Goal: Task Accomplishment & Management: Use online tool/utility

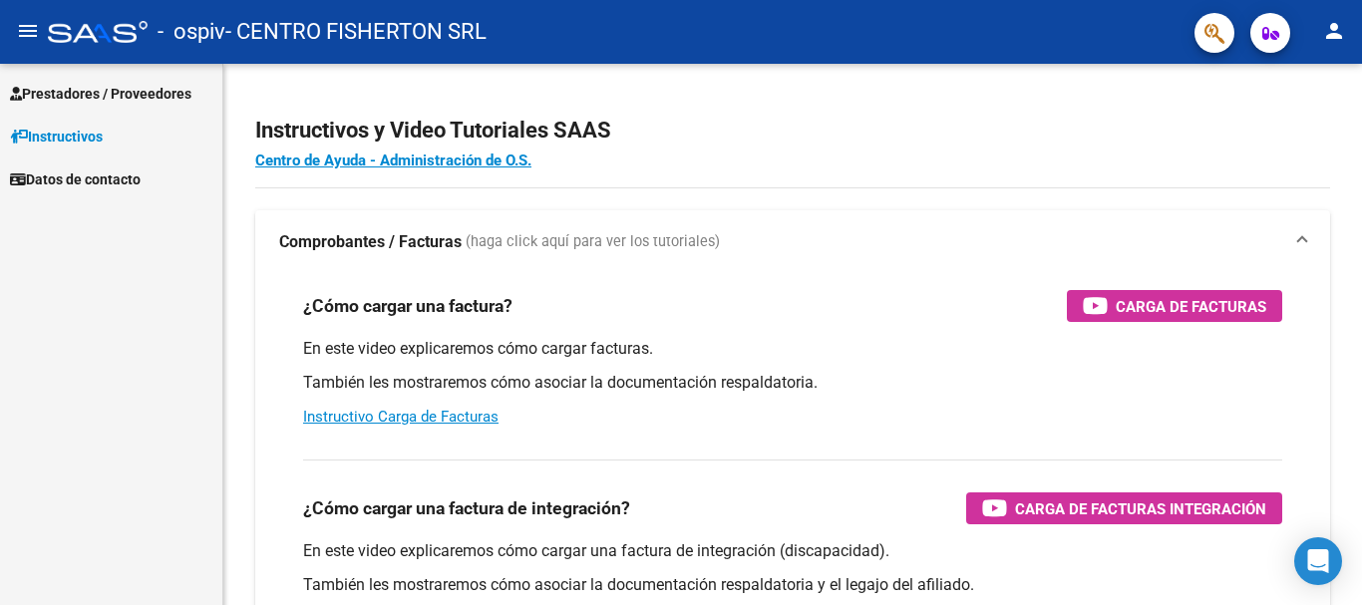
click at [80, 96] on span "Prestadores / Proveedores" at bounding box center [100, 94] width 181 height 22
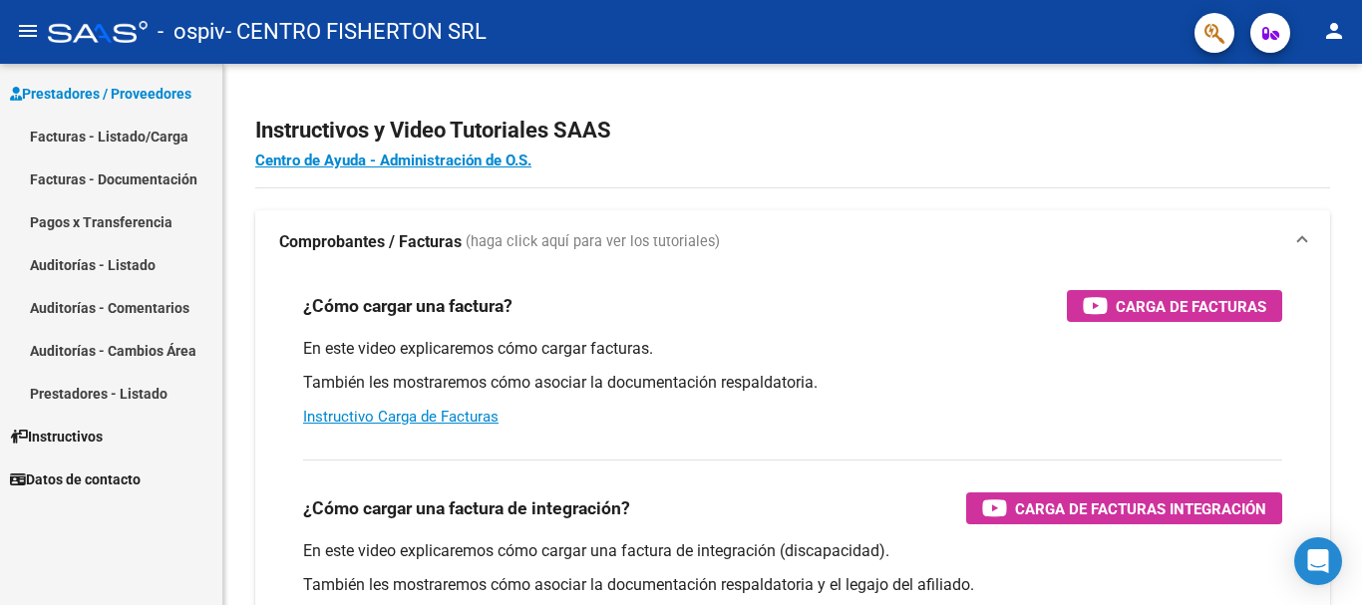
click at [115, 210] on link "Pagos x Transferencia" at bounding box center [111, 221] width 222 height 43
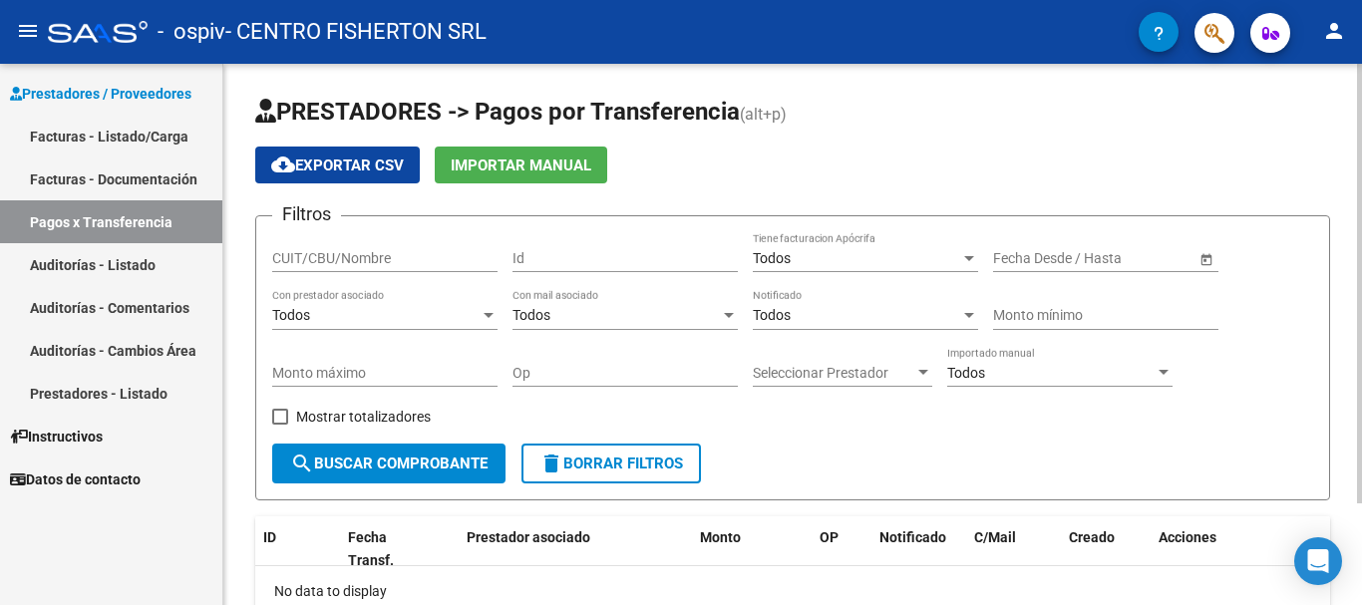
click at [409, 466] on span "search Buscar Comprobante" at bounding box center [388, 464] width 197 height 18
drag, startPoint x: 1149, startPoint y: 461, endPoint x: 866, endPoint y: 430, distance: 283.8
click at [1117, 461] on form "Filtros CUIT/CBU/Nombre Id Todos Tiene facturacion Apócrifa Start date – End da…" at bounding box center [792, 357] width 1075 height 285
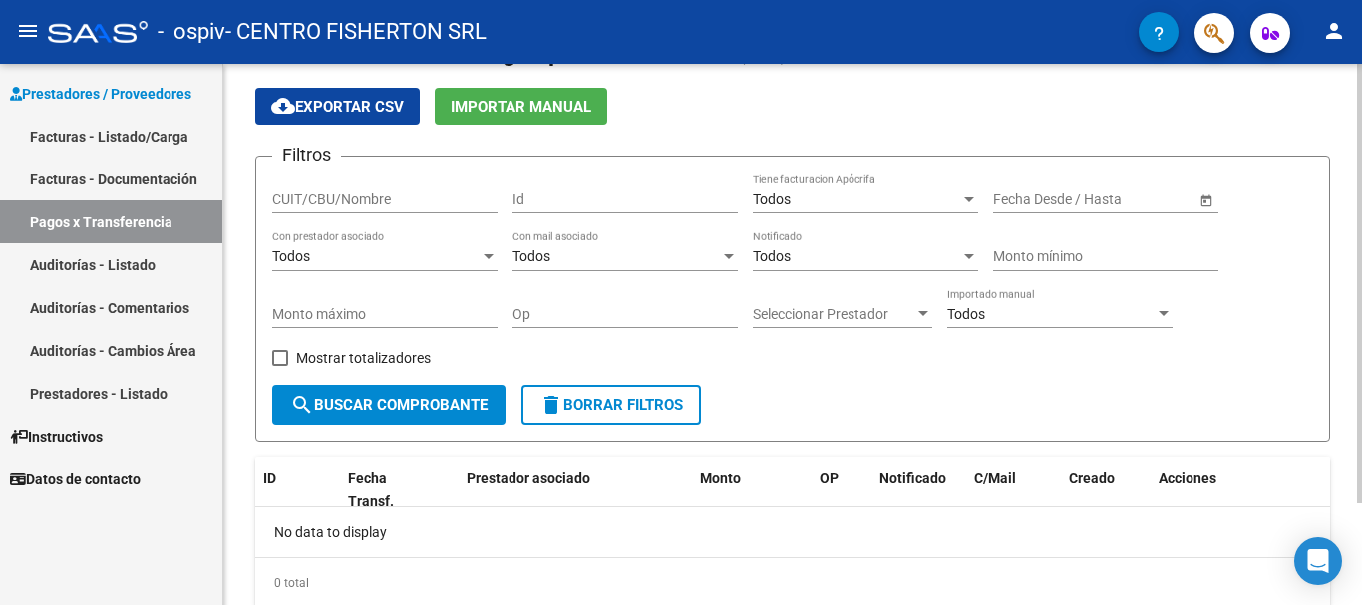
scroll to position [26, 0]
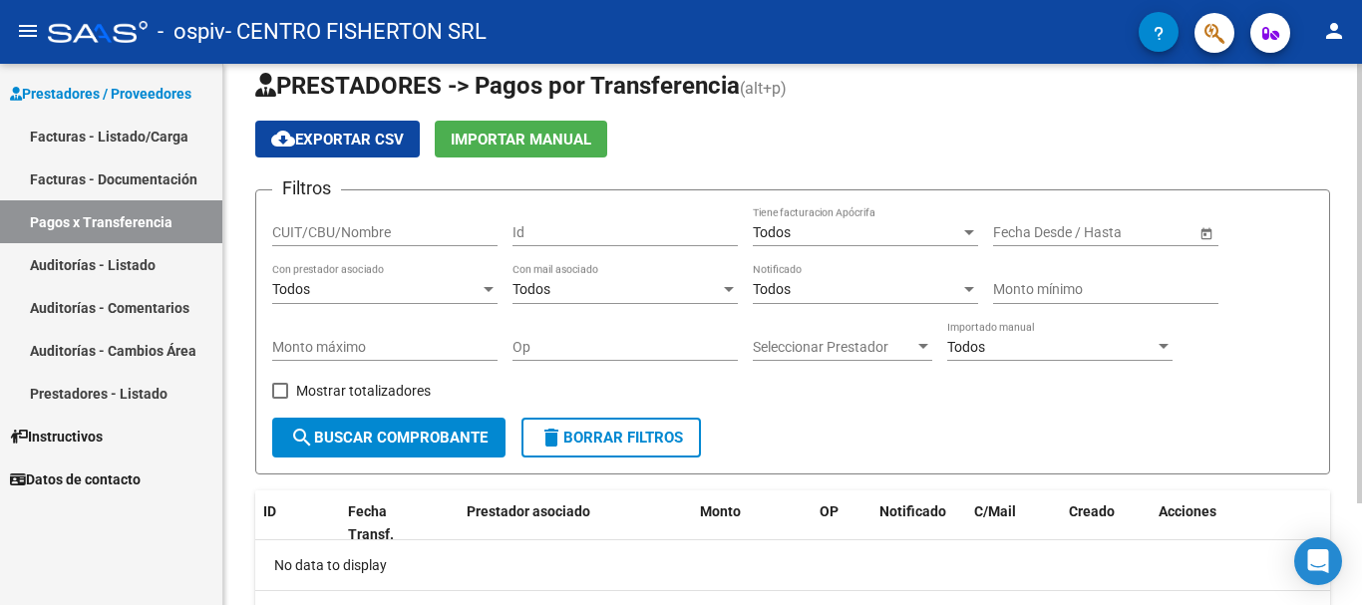
click at [479, 293] on div "Todos" at bounding box center [375, 289] width 207 height 17
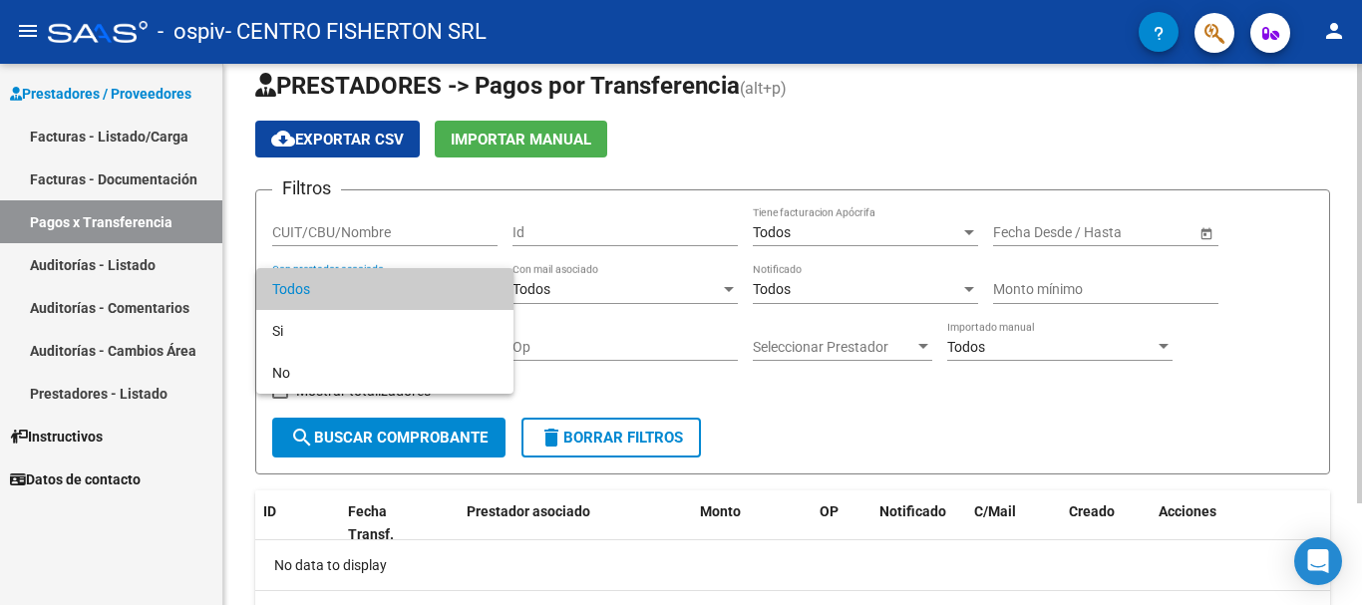
click at [479, 293] on span "Todos" at bounding box center [384, 289] width 225 height 42
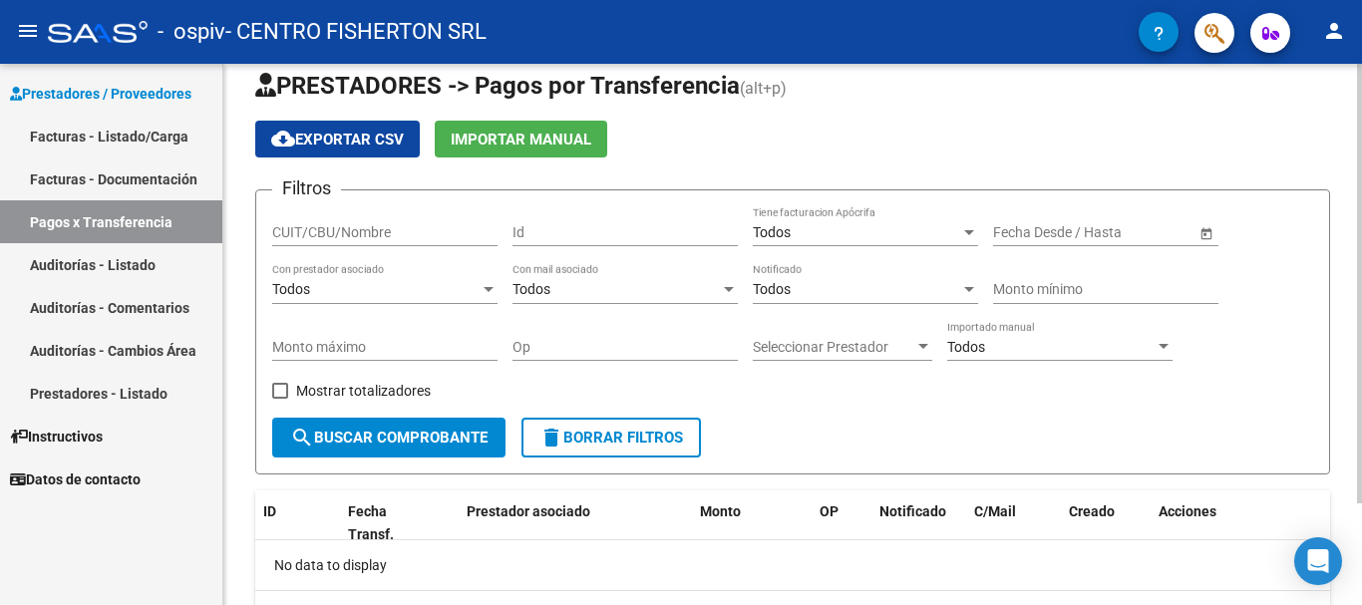
click at [1203, 231] on span "Open calendar" at bounding box center [1206, 233] width 48 height 48
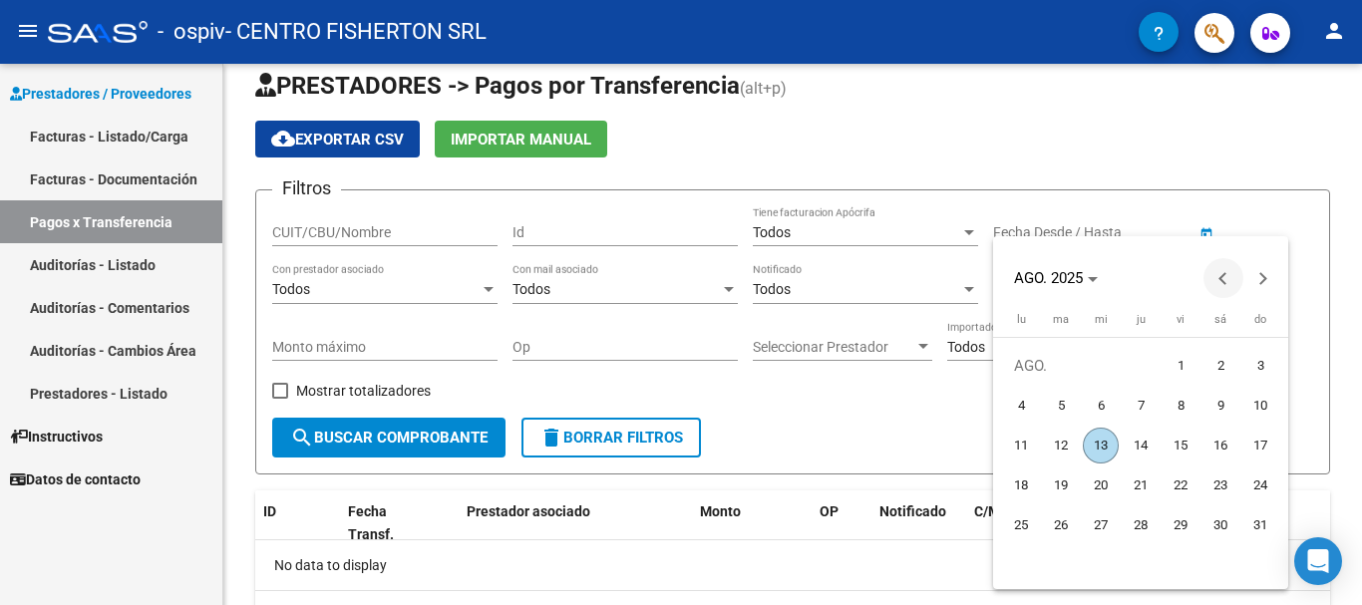
click at [1223, 286] on span "Previous month" at bounding box center [1223, 278] width 40 height 40
drag, startPoint x: 1255, startPoint y: 369, endPoint x: 1246, endPoint y: 377, distance: 12.0
click at [1255, 370] on span "1" at bounding box center [1260, 366] width 36 height 36
type input "[DATE]"
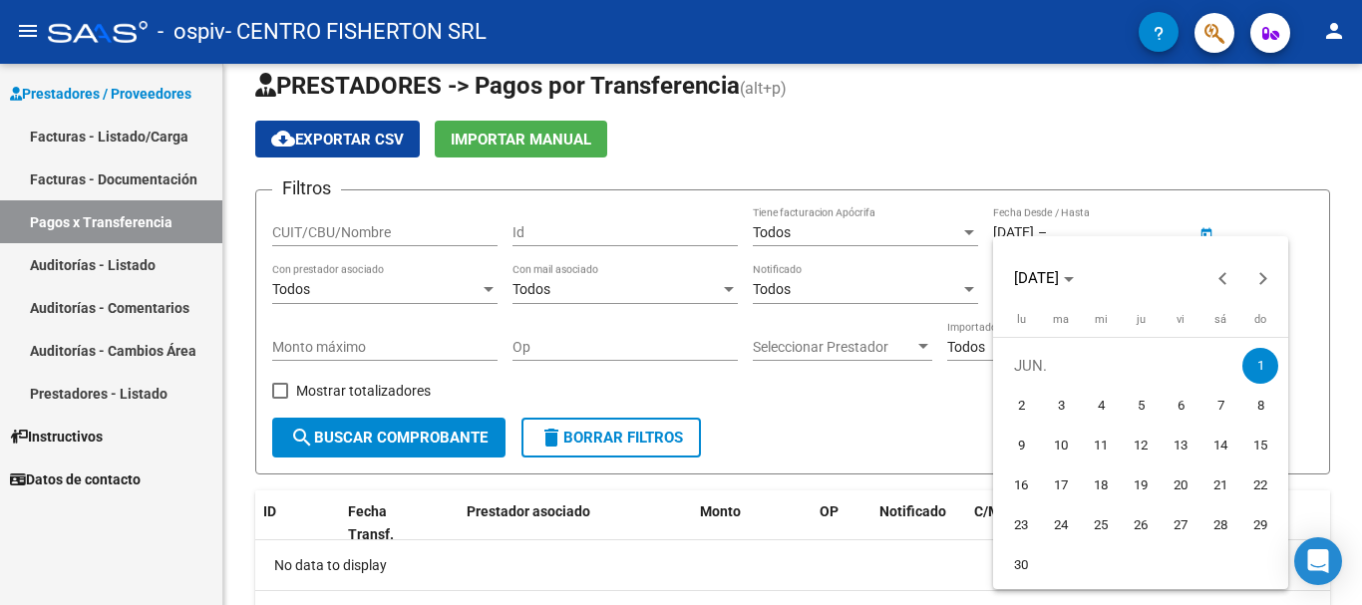
click at [364, 439] on div at bounding box center [681, 302] width 1362 height 605
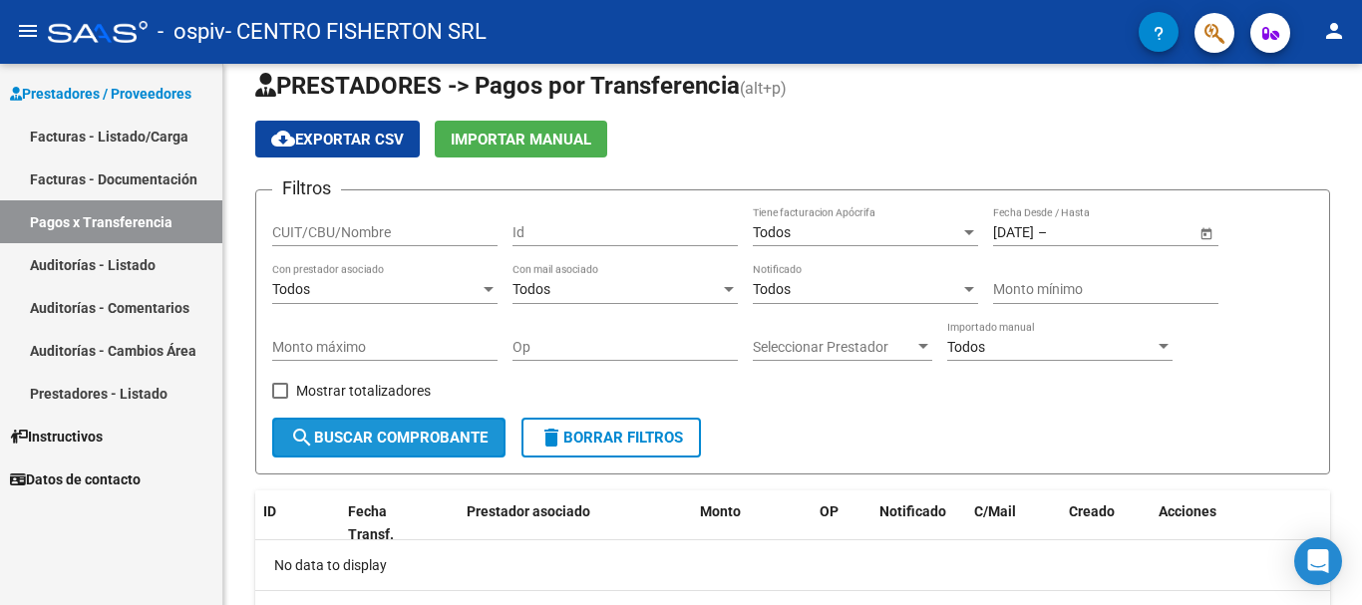
click at [364, 439] on span "search Buscar Comprobante" at bounding box center [388, 438] width 197 height 18
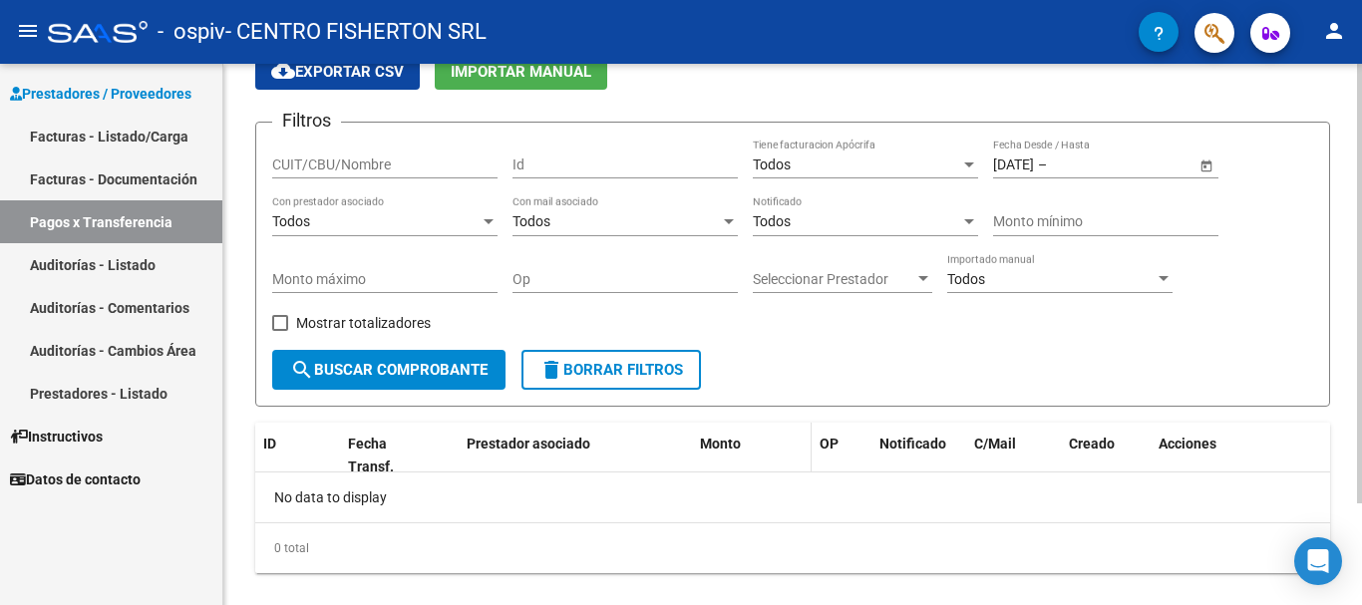
scroll to position [126, 0]
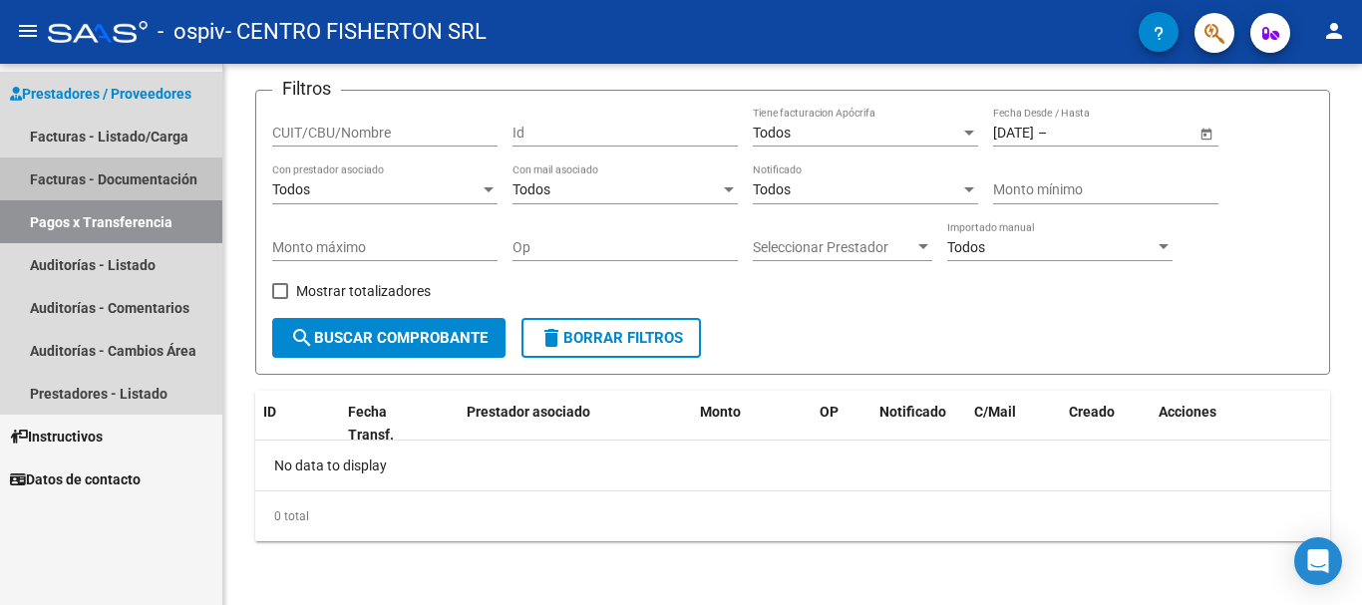
click at [98, 184] on link "Facturas - Documentación" at bounding box center [111, 179] width 222 height 43
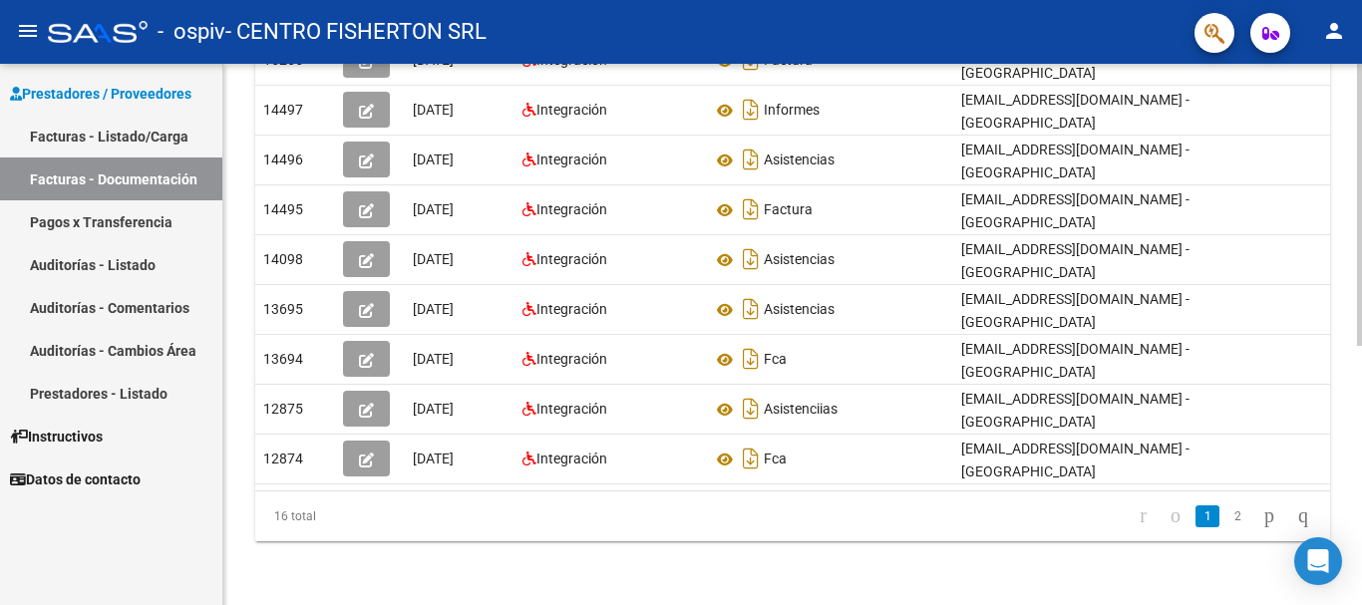
scroll to position [0, 22]
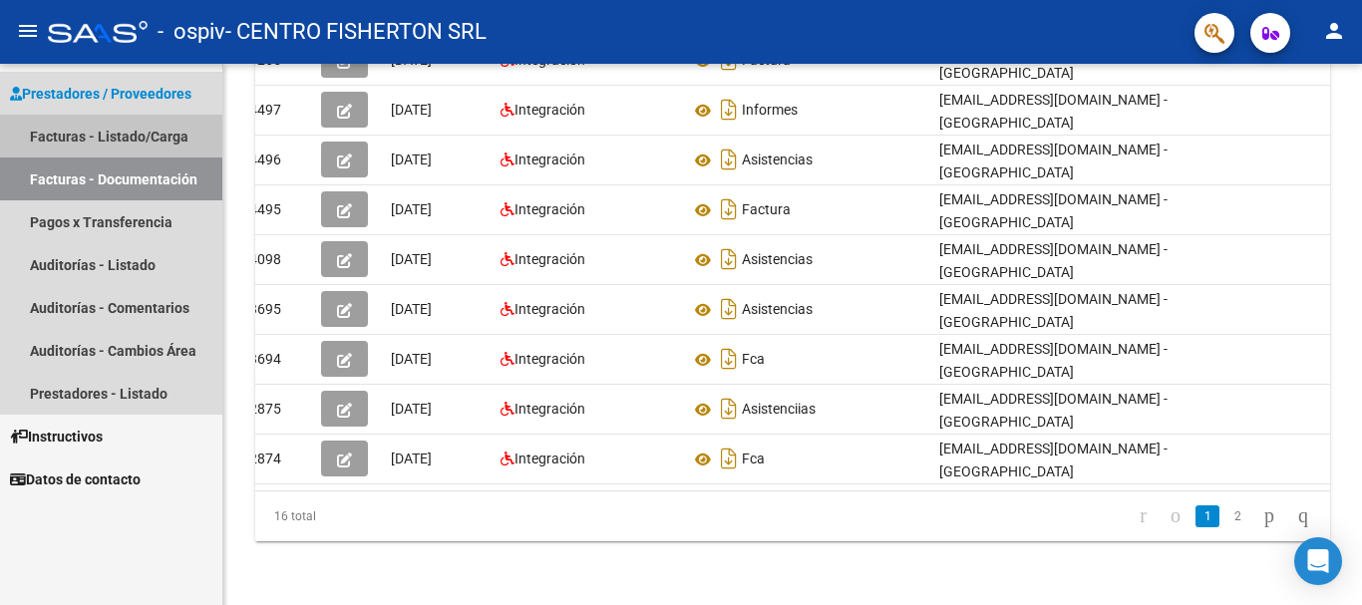
click at [75, 134] on link "Facturas - Listado/Carga" at bounding box center [111, 136] width 222 height 43
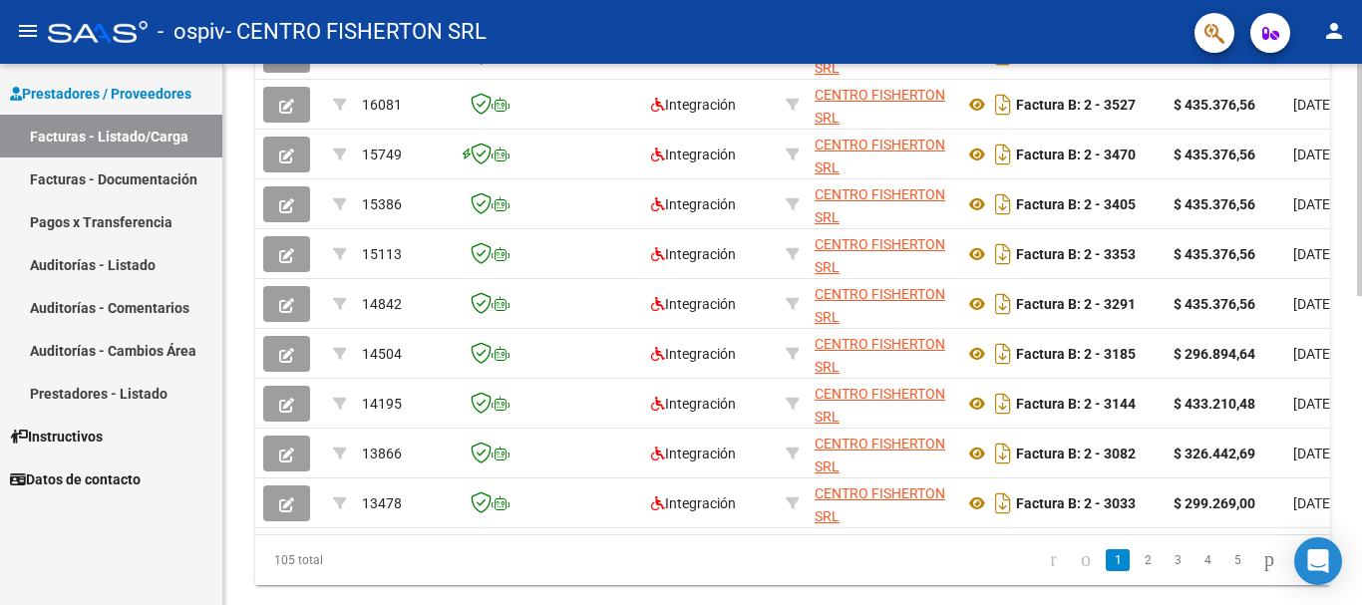
scroll to position [723, 0]
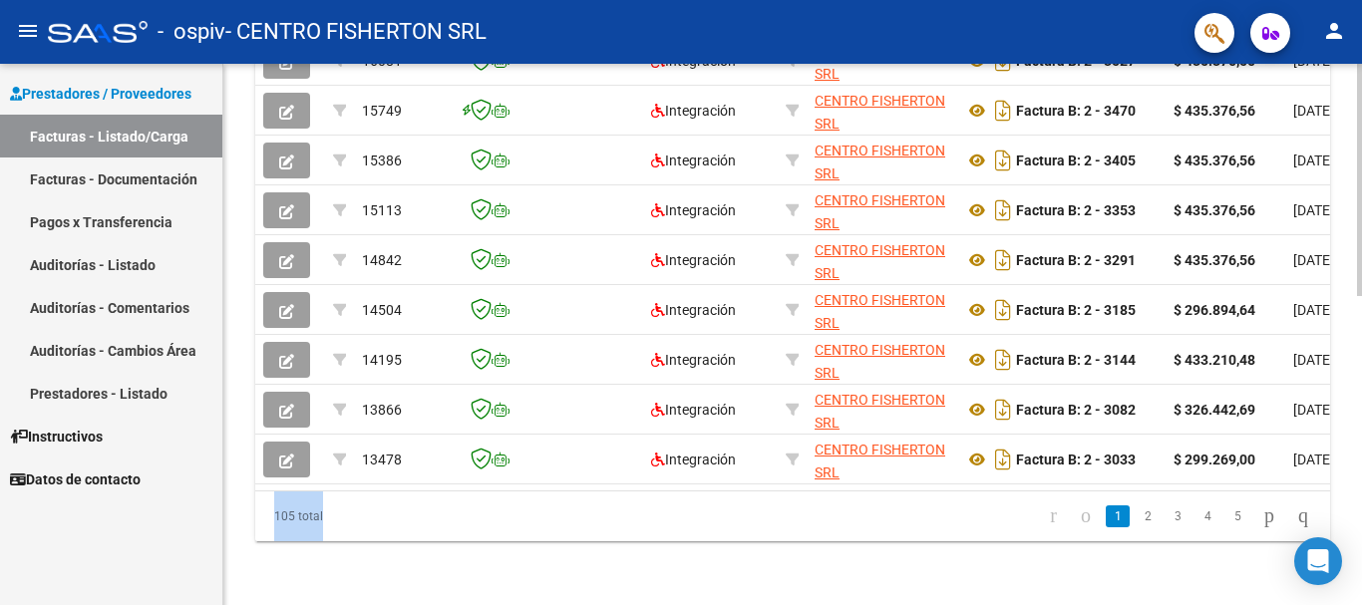
drag, startPoint x: 504, startPoint y: 476, endPoint x: 647, endPoint y: 505, distance: 146.7
click at [647, 505] on div "ID CAE Facturado x Orden De Area Razón Social CPBT Monto Fecha Cpbt [PERSON_NAM…" at bounding box center [792, 227] width 1075 height 628
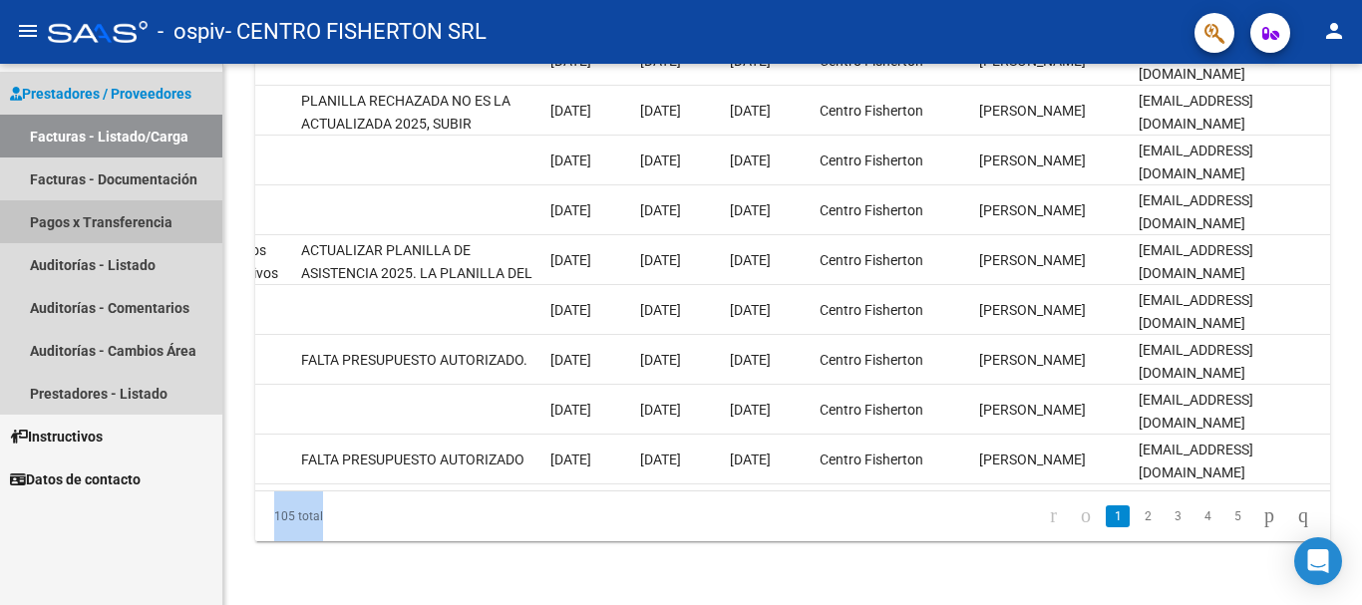
click at [90, 215] on link "Pagos x Transferencia" at bounding box center [111, 221] width 222 height 43
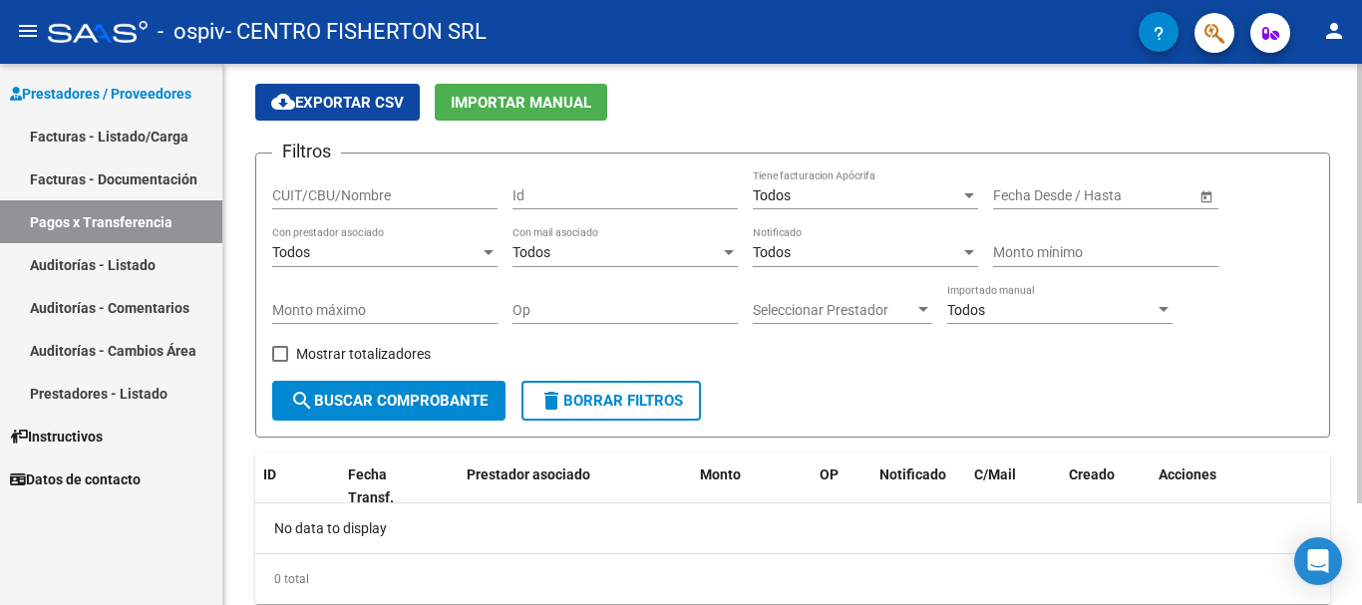
scroll to position [126, 0]
